Goal: Task Accomplishment & Management: Use online tool/utility

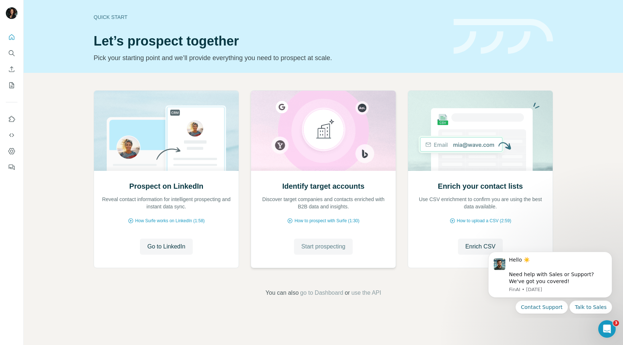
click at [335, 246] on span "Start prospecting" at bounding box center [323, 246] width 44 height 9
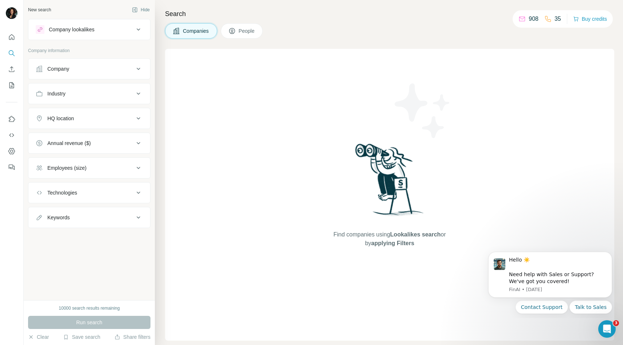
click at [124, 32] on div "Company lookalikes" at bounding box center [85, 29] width 98 height 9
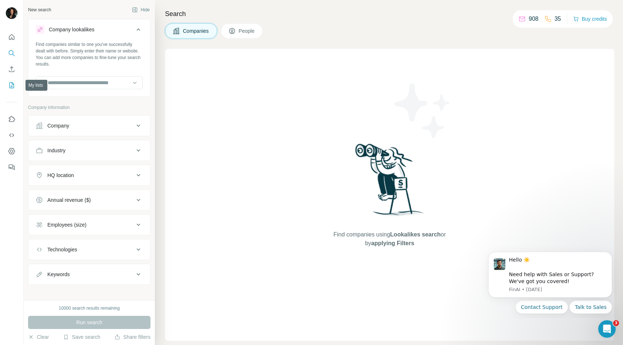
click at [10, 85] on icon "My lists" at bounding box center [11, 85] width 7 height 7
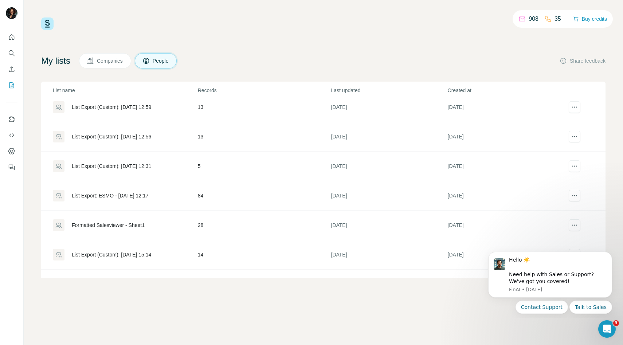
scroll to position [212, 0]
click at [118, 197] on div "List Export: ESMO - [DATE] 12:17" at bounding box center [110, 197] width 77 height 7
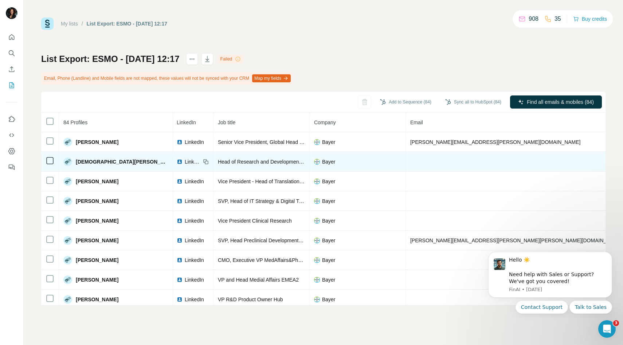
scroll to position [0, 48]
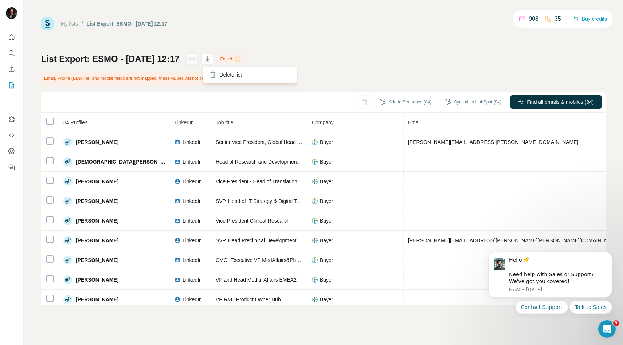
click at [196, 58] on icon "actions" at bounding box center [191, 58] width 7 height 7
click at [322, 58] on div "List Export: ESMO - [DATE] 12:17 Failed Email, Phone (Landline) and Mobile fiel…" at bounding box center [323, 179] width 564 height 252
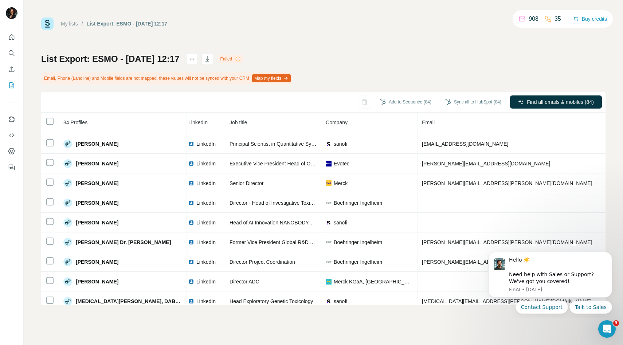
scroll to position [490, 48]
